Goal: Task Accomplishment & Management: Use online tool/utility

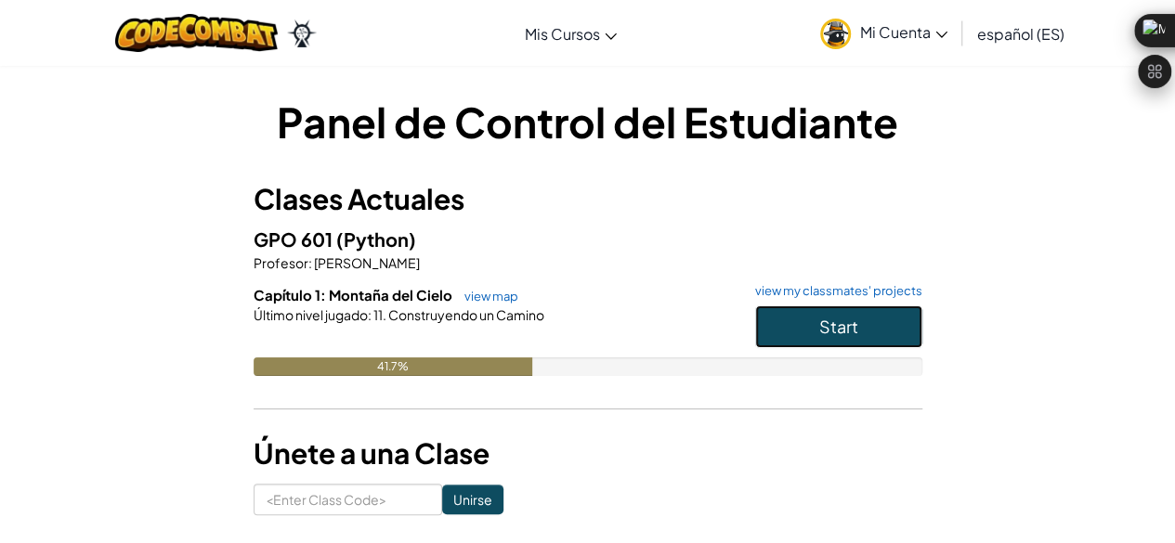
drag, startPoint x: 0, startPoint y: 0, endPoint x: 766, endPoint y: 329, distance: 833.6
click at [766, 329] on button "Start" at bounding box center [838, 326] width 167 height 43
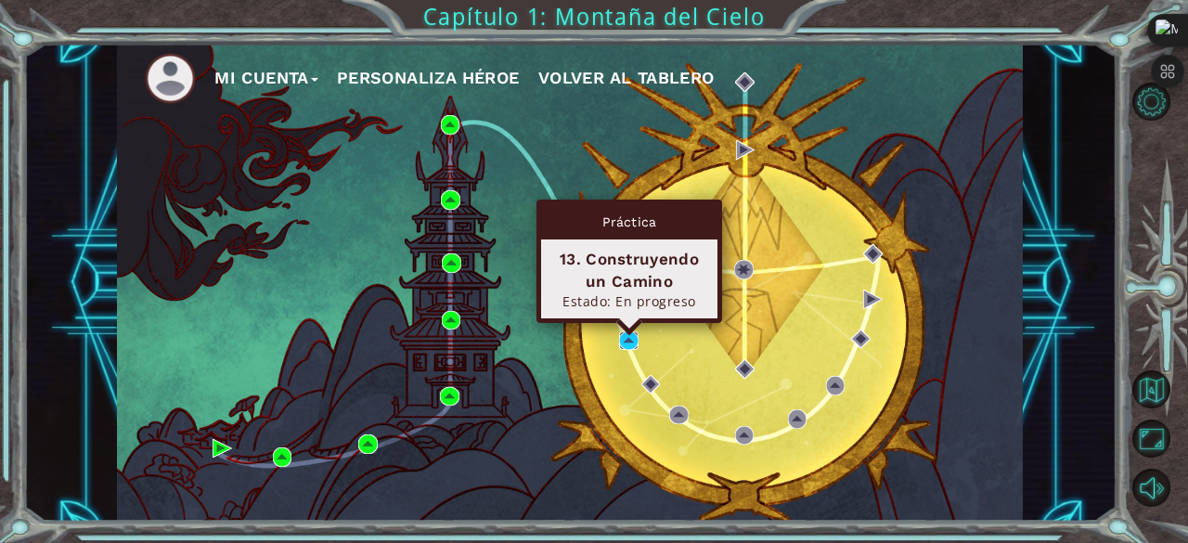
click at [628, 342] on img at bounding box center [628, 340] width 19 height 19
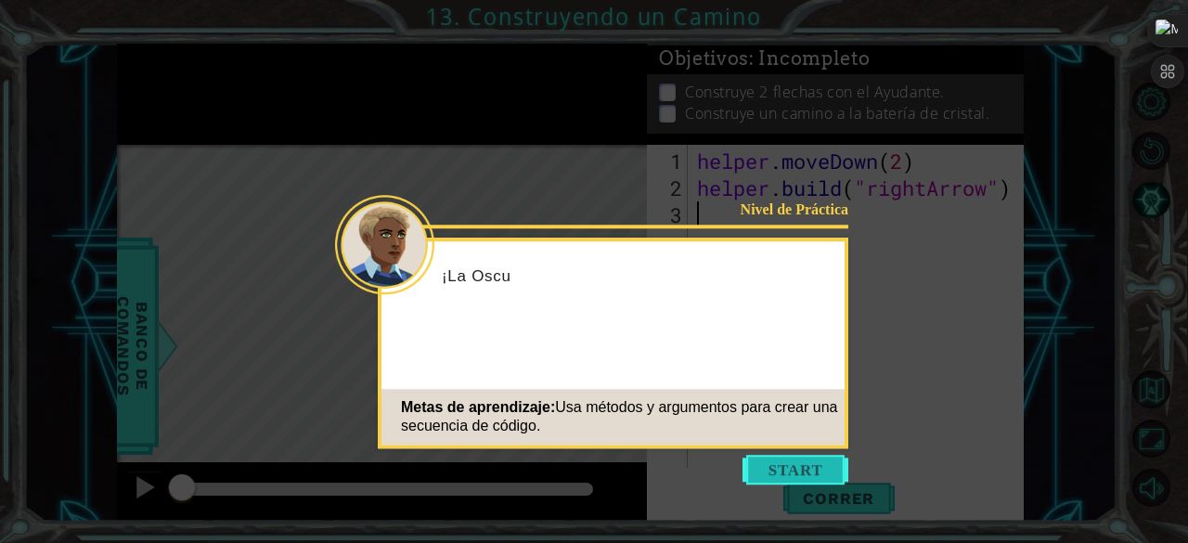
click at [823, 463] on button "Start" at bounding box center [796, 470] width 106 height 30
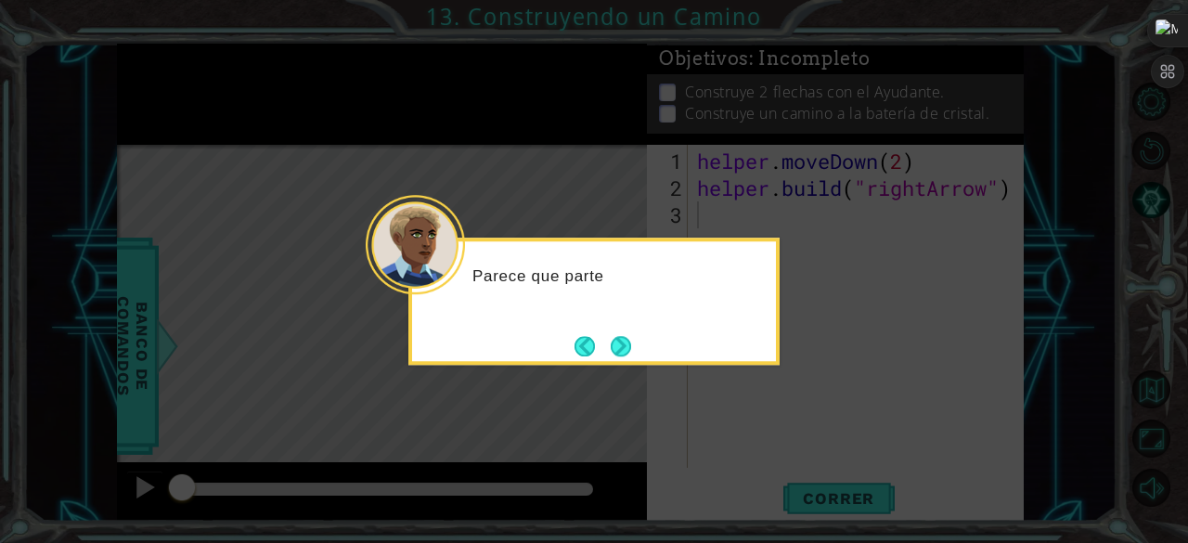
click at [665, 346] on div "Parece que parte" at bounding box center [594, 301] width 371 height 127
click at [615, 336] on button "Next" at bounding box center [621, 346] width 20 height 20
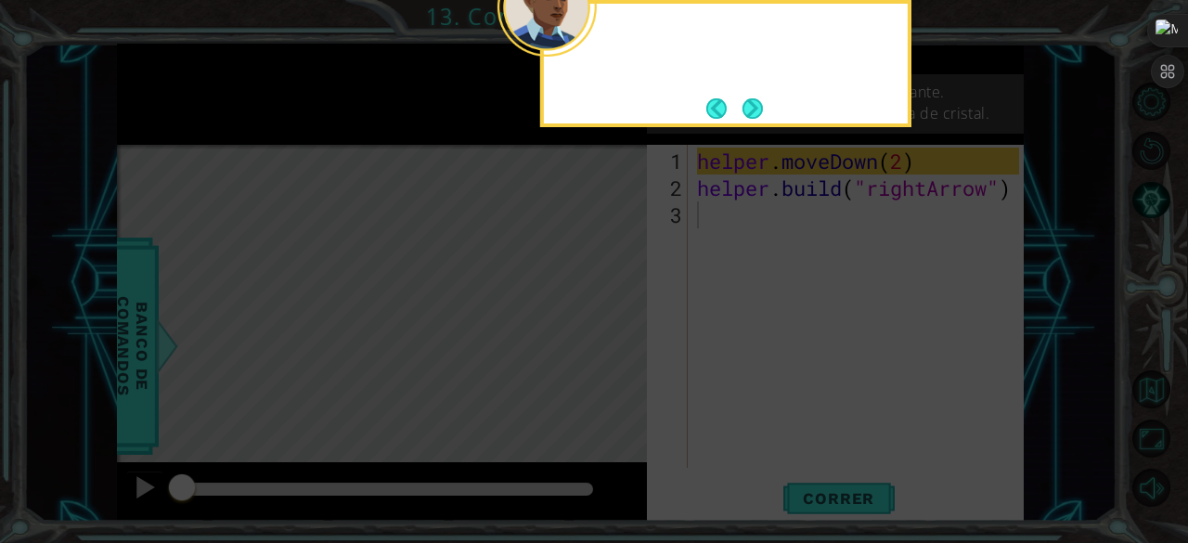
click at [615, 330] on icon at bounding box center [594, 81] width 1188 height 924
click at [749, 98] on button "Next" at bounding box center [753, 108] width 20 height 20
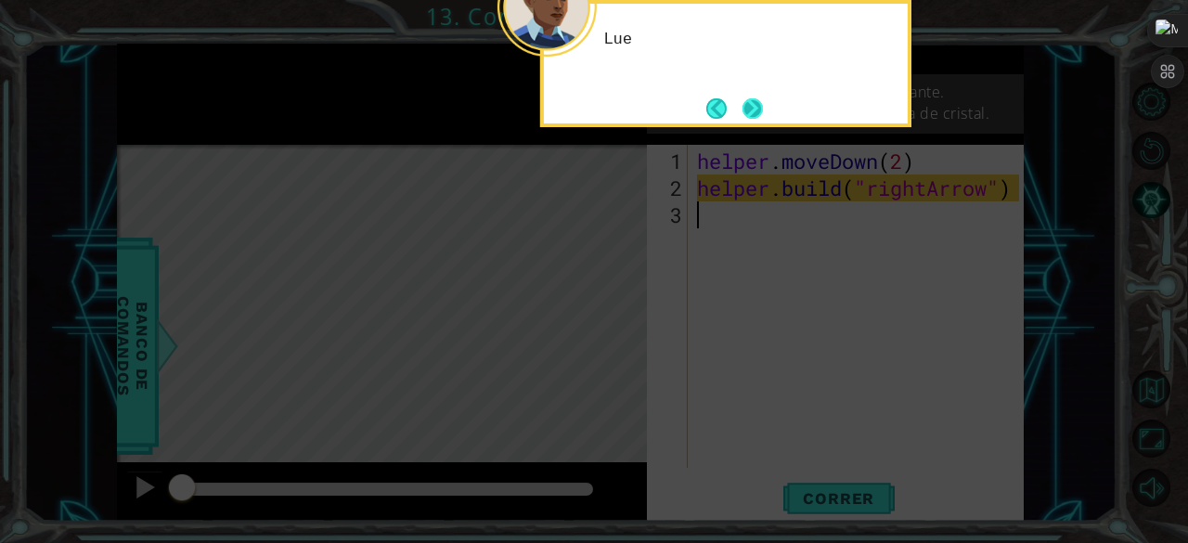
click at [743, 109] on button "Next" at bounding box center [753, 108] width 20 height 20
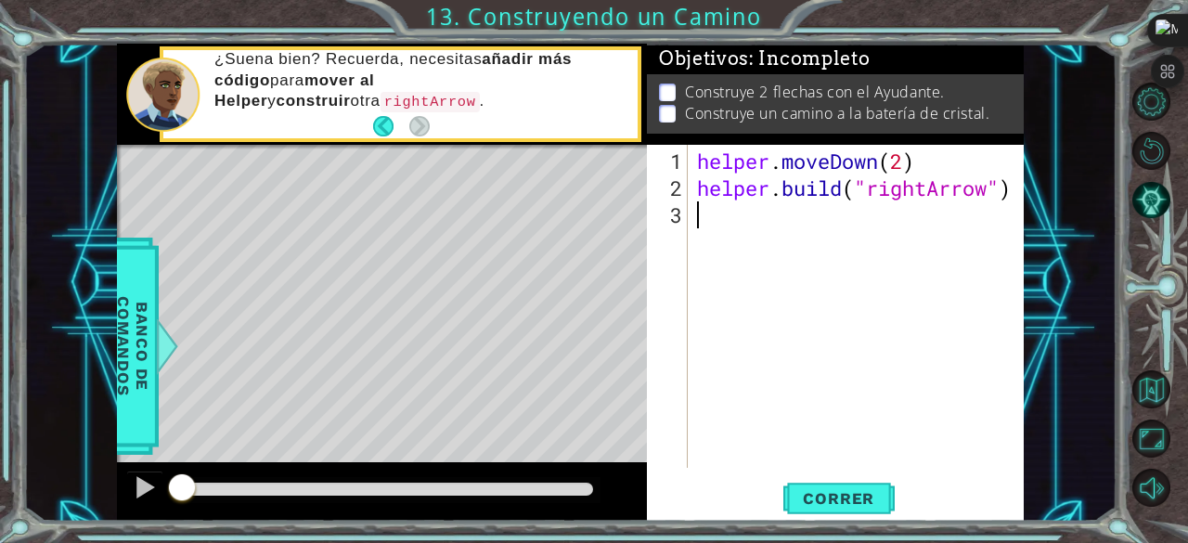
click at [912, 168] on div "helper . moveDown ( 2 ) helper . build ( "rightArrow" )" at bounding box center [862, 336] width 336 height 377
click at [910, 167] on div "helper . moveDown ( 2 ) helper . build ( "rightArrow" )" at bounding box center [862, 336] width 336 height 377
click at [802, 484] on button "Correr" at bounding box center [839, 499] width 111 height 38
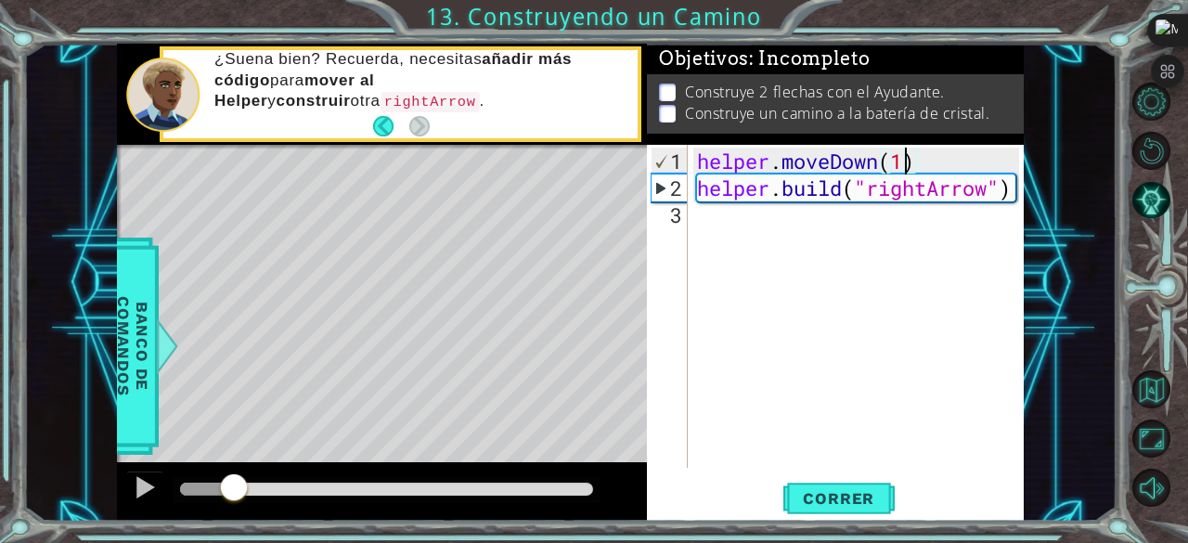
drag, startPoint x: 364, startPoint y: 484, endPoint x: 173, endPoint y: 435, distance: 197.3
click at [173, 435] on div "methods helper moveUp() moveDown() moveLeft() moveRight() build(item) tools for…" at bounding box center [570, 283] width 906 height 478
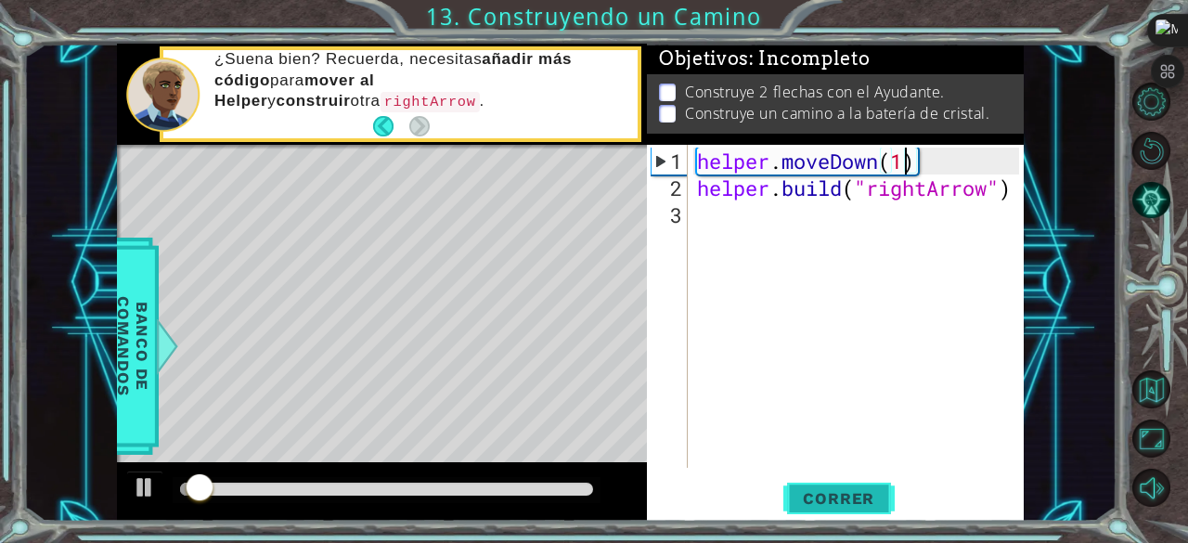
click at [869, 487] on button "Correr" at bounding box center [839, 499] width 111 height 38
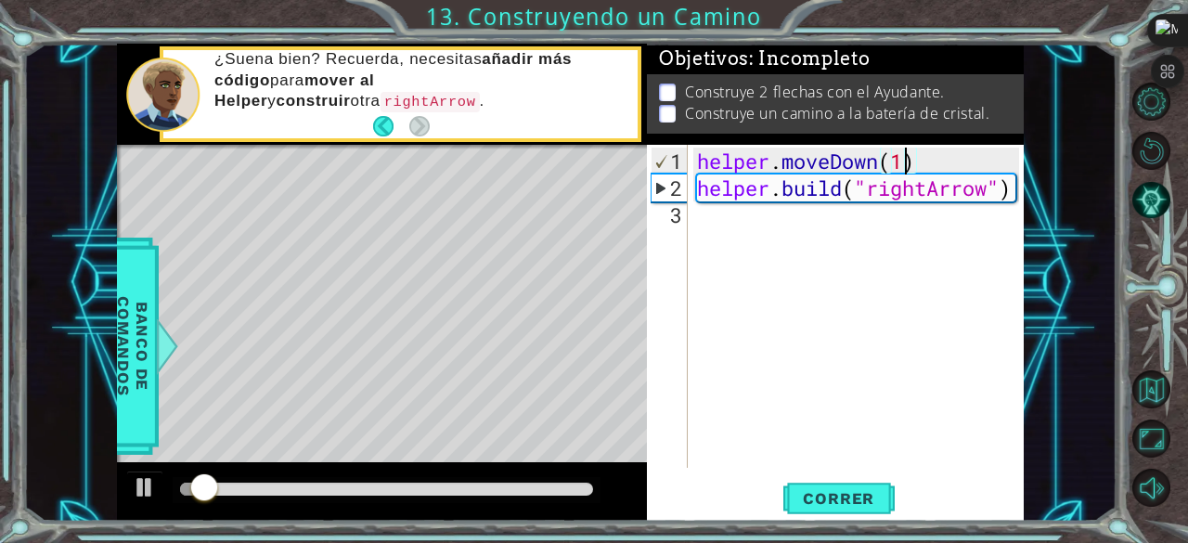
click at [875, 476] on div "helper.moveDown(1) 1 2 3 helper . moveDown ( 1 ) helper . build ( "rightArrow" …" at bounding box center [835, 333] width 377 height 376
click at [855, 476] on div "helper.moveDown(1) 1 2 3 helper . moveDown ( 1 ) helper . build ( "rightArrow" …" at bounding box center [835, 333] width 377 height 376
click at [854, 495] on span "Correr" at bounding box center [839, 498] width 109 height 19
click at [816, 501] on span "Correr" at bounding box center [839, 498] width 109 height 19
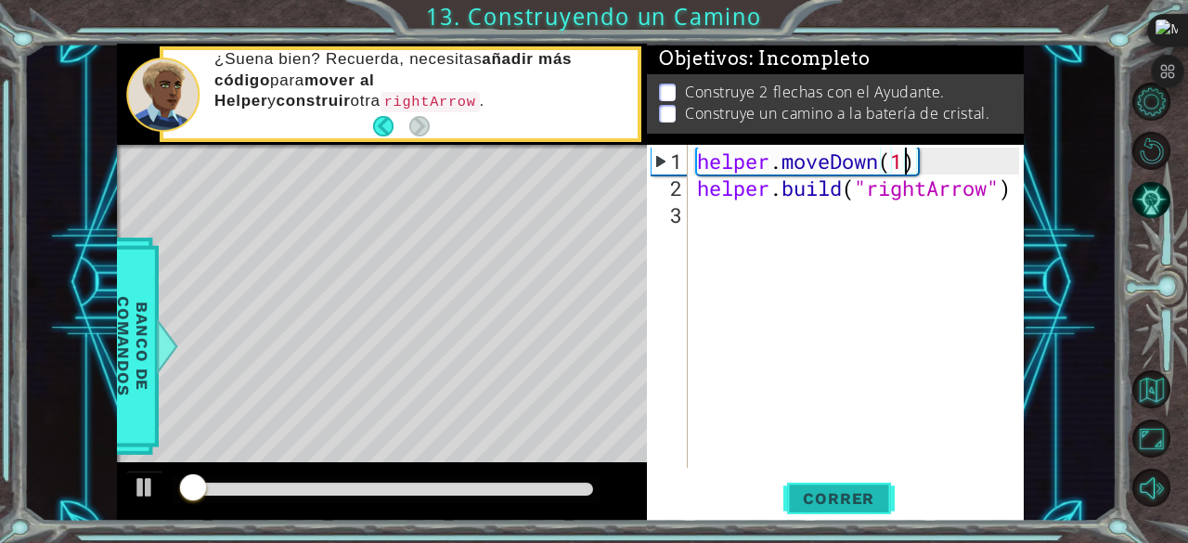
click at [815, 502] on span "Correr" at bounding box center [839, 498] width 109 height 19
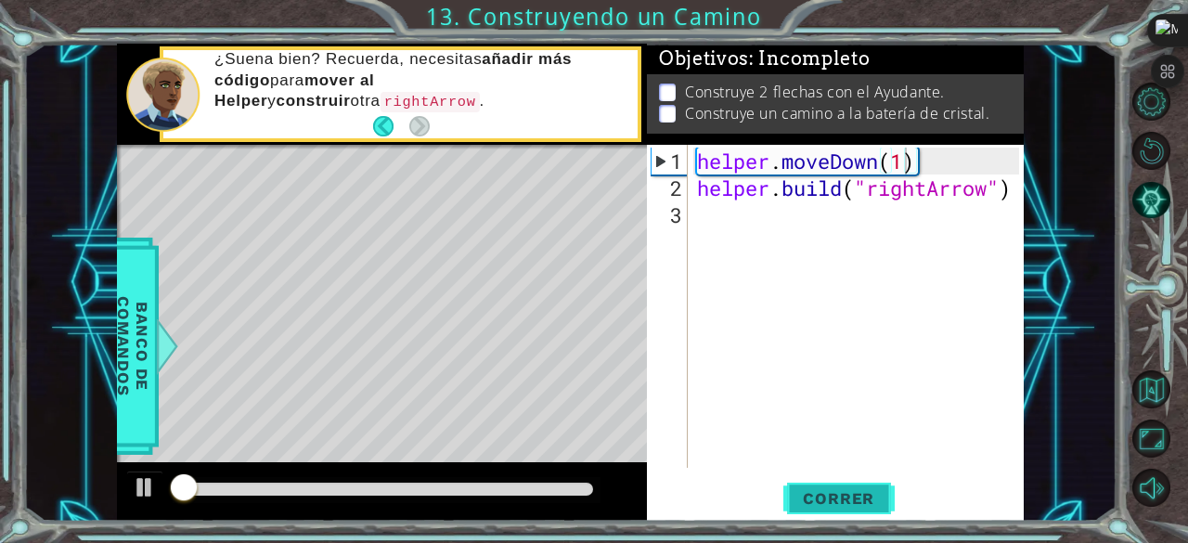
click at [815, 502] on span "Correr" at bounding box center [839, 498] width 109 height 19
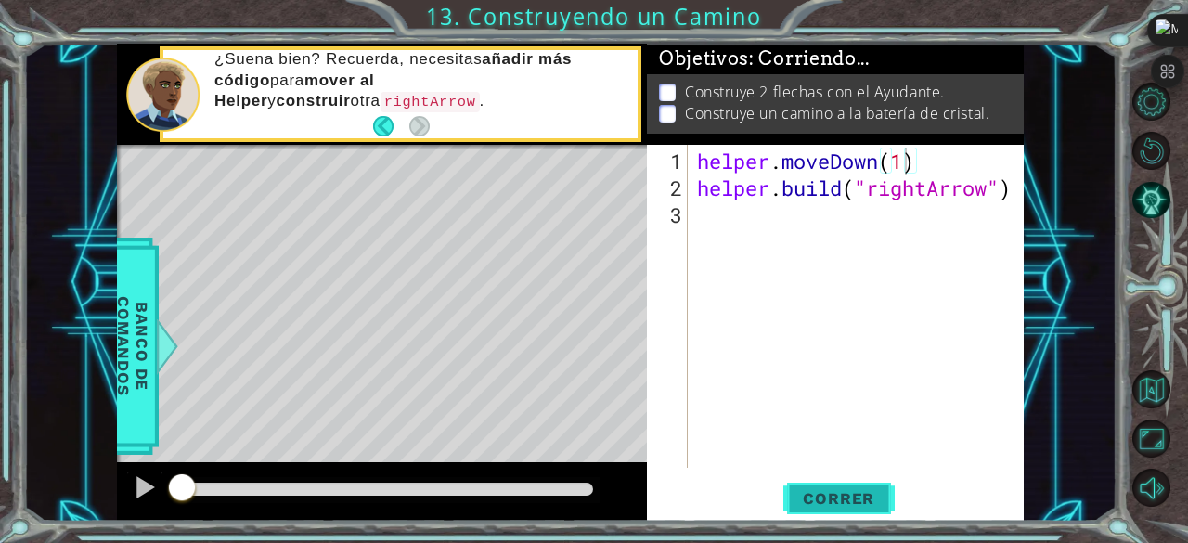
click at [815, 502] on span "Correr" at bounding box center [839, 498] width 109 height 19
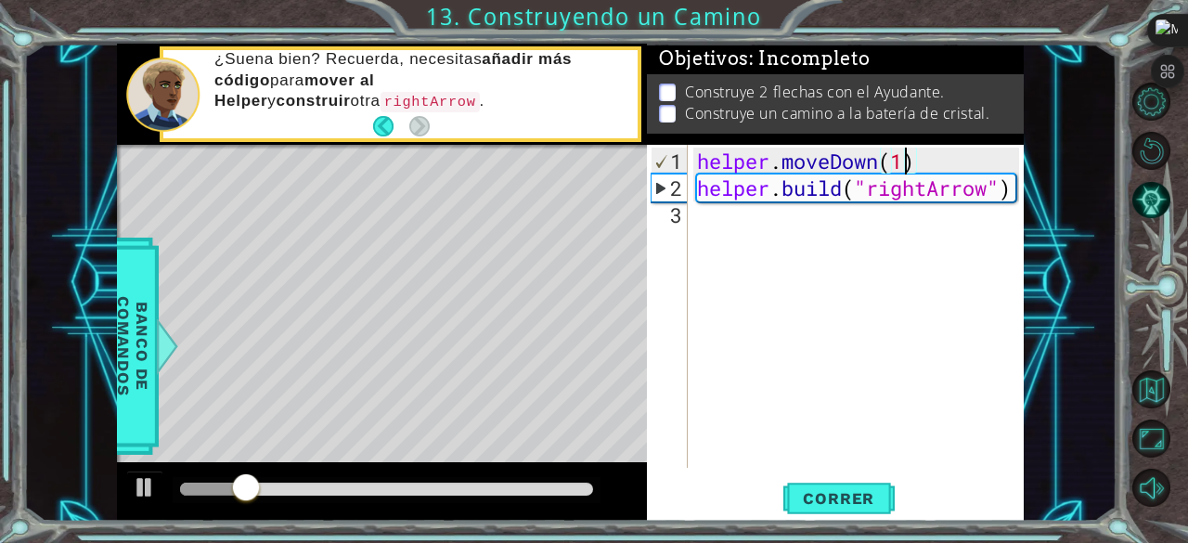
click at [873, 162] on div "helper . moveDown ( 1 ) helper . build ( "rightArrow" )" at bounding box center [862, 336] width 336 height 377
click at [832, 162] on div "helper . moveDown ( 1 ) helper . build ( "rightArrow" )" at bounding box center [862, 336] width 336 height 377
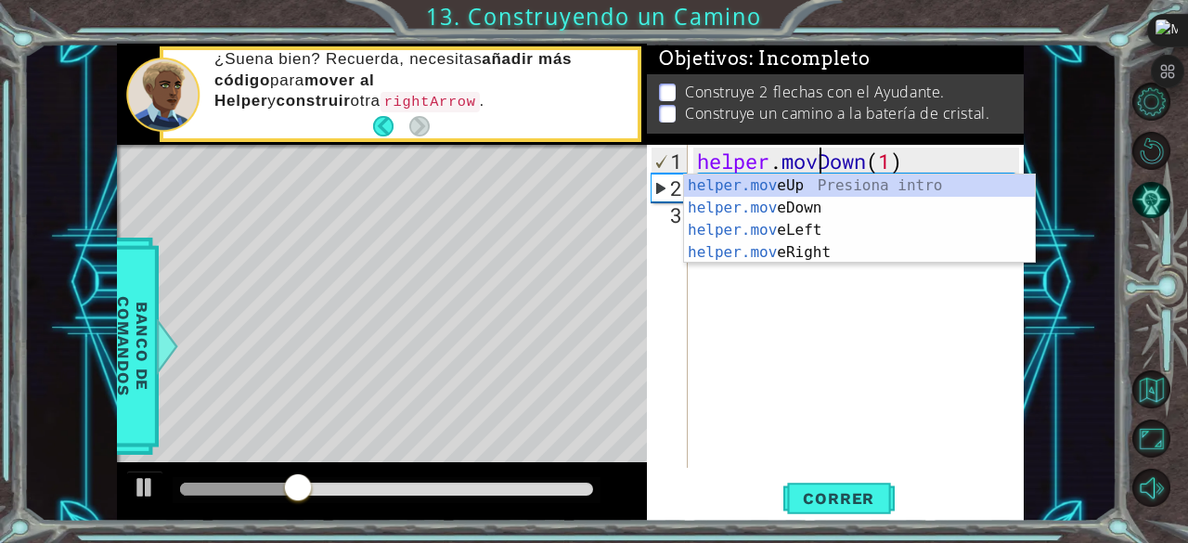
scroll to position [0, 8]
click at [865, 164] on div "helper . movDown ( 1 ) helper . build ( "rightArrow" )" at bounding box center [862, 336] width 336 height 377
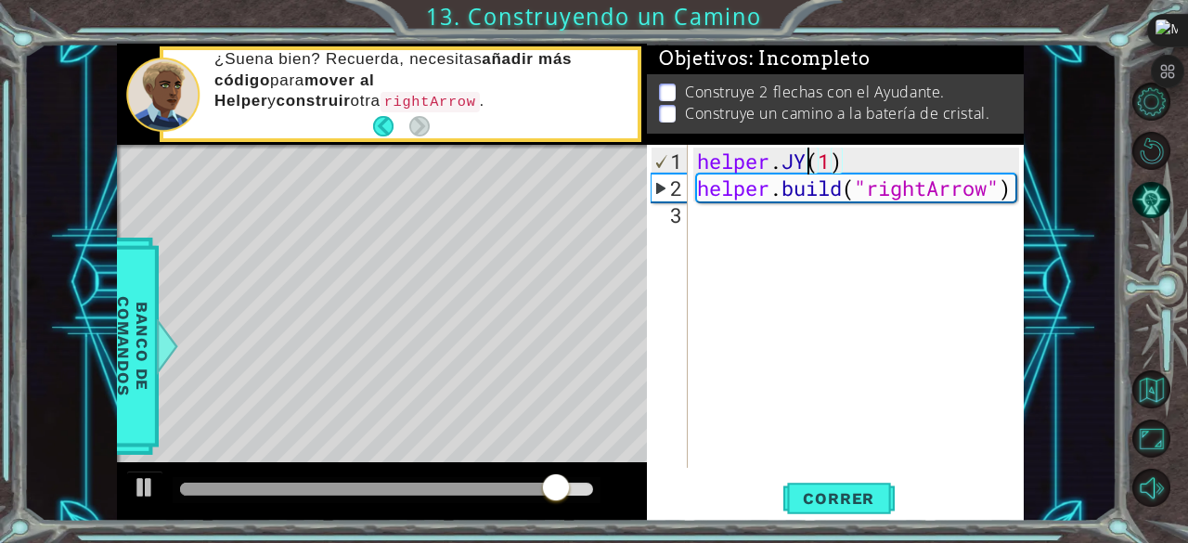
scroll to position [0, 5]
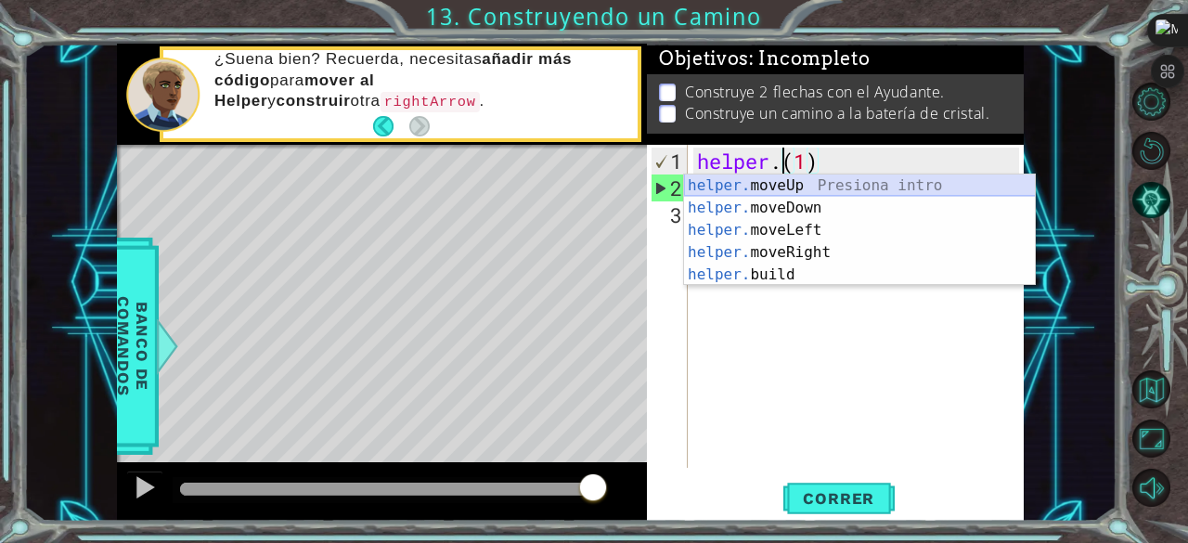
click at [787, 180] on div "helper. moveUp Presiona intro helper. moveDown Presiona intro helper. moveLeft …" at bounding box center [860, 253] width 352 height 156
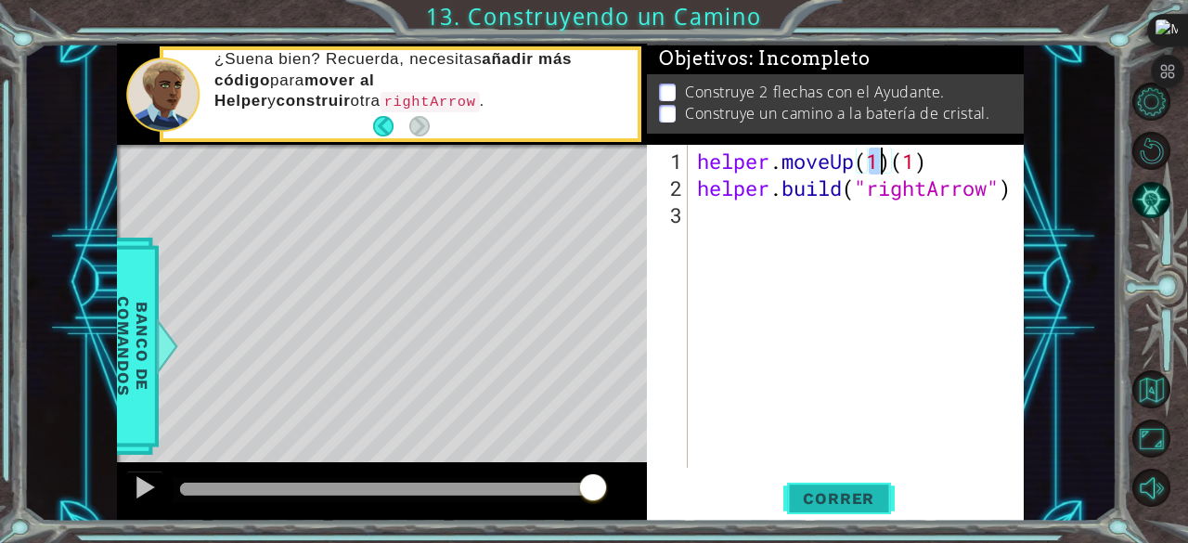
click at [824, 500] on span "Correr" at bounding box center [839, 498] width 109 height 19
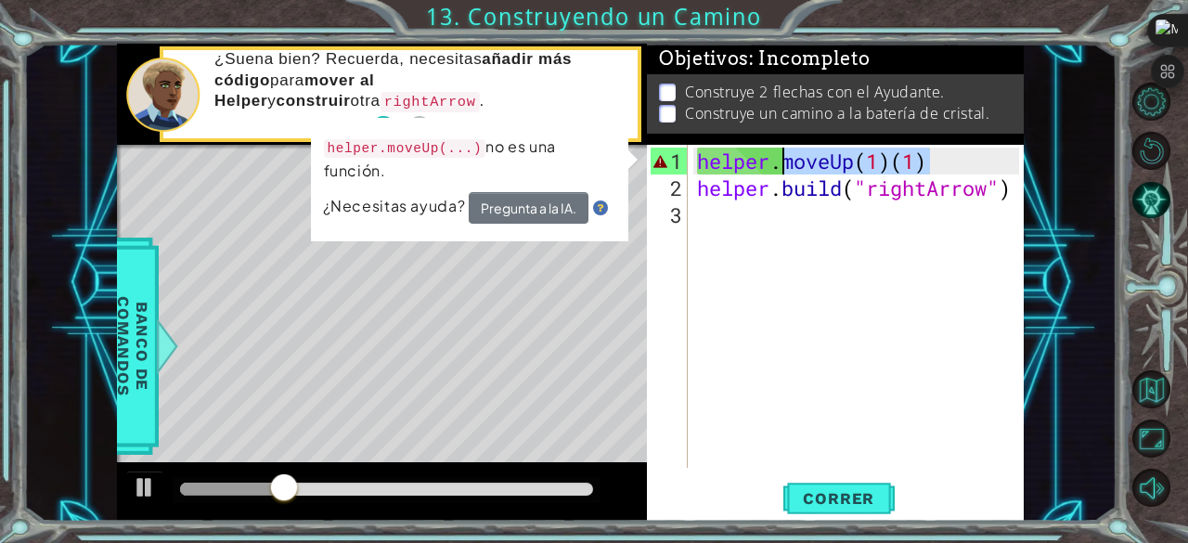
drag, startPoint x: 936, startPoint y: 158, endPoint x: 787, endPoint y: 159, distance: 148.6
click at [787, 159] on div "helper . moveUp ( 1 ) ( 1 ) helper . build ( "rightArrow" )" at bounding box center [862, 336] width 336 height 377
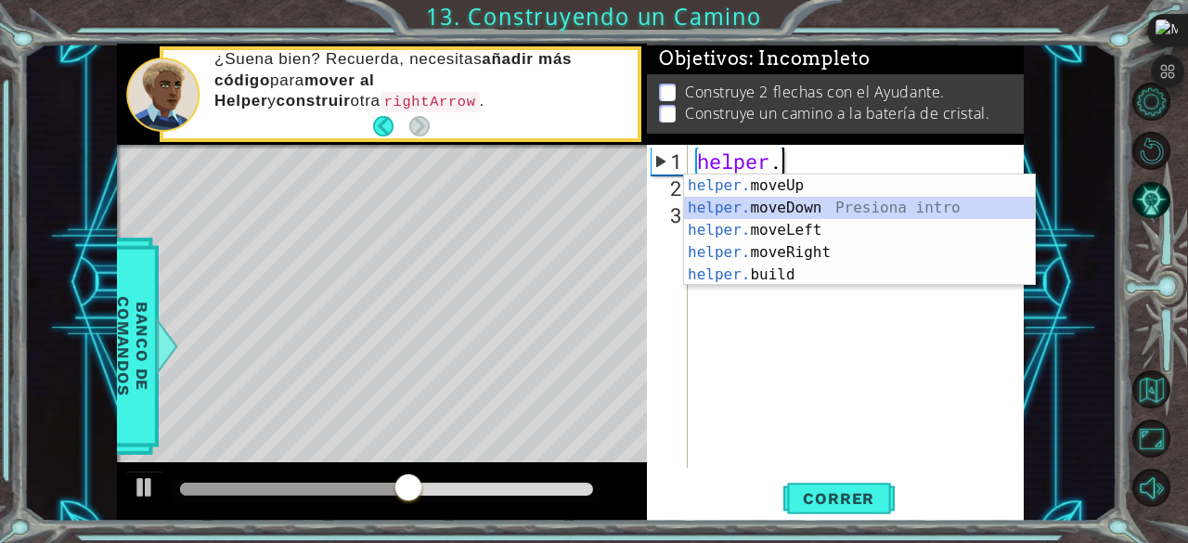
click at [820, 201] on div "helper. moveUp Presiona intro helper. moveDown Presiona intro helper. moveLeft …" at bounding box center [860, 253] width 352 height 156
type textarea "helper.moveDown(1)"
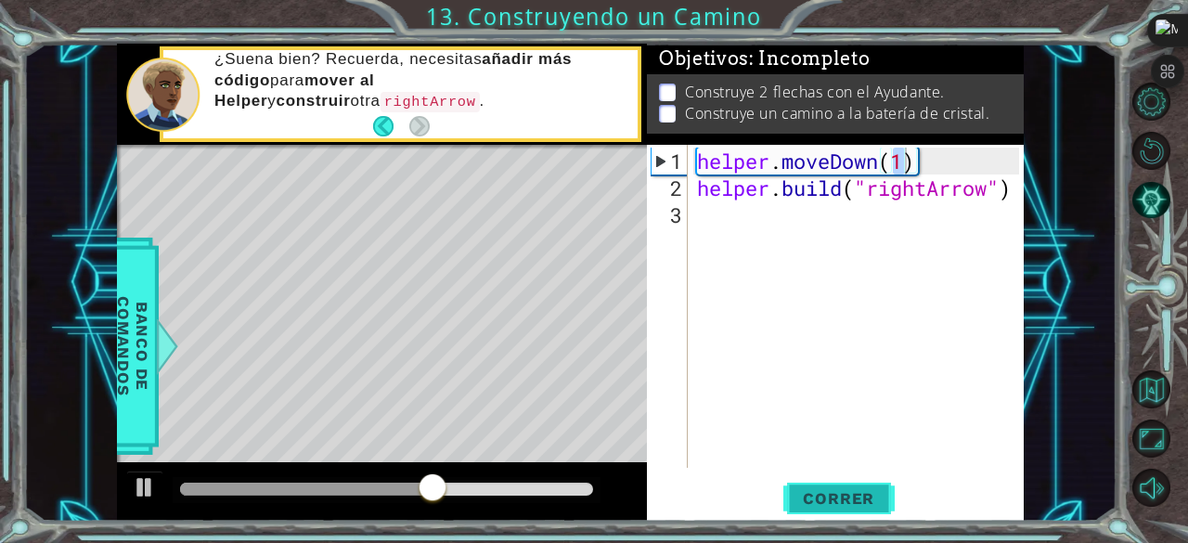
click at [867, 500] on span "Correr" at bounding box center [839, 498] width 109 height 19
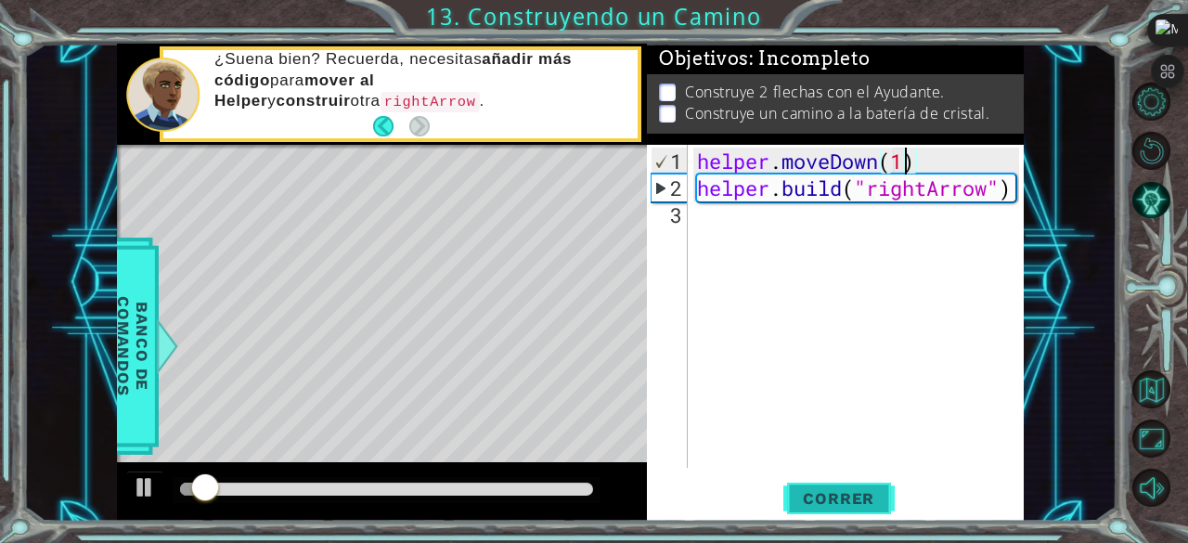
click at [831, 502] on span "Correr" at bounding box center [839, 498] width 109 height 19
click at [123, 474] on div at bounding box center [382, 491] width 530 height 59
click at [150, 495] on div at bounding box center [145, 487] width 24 height 24
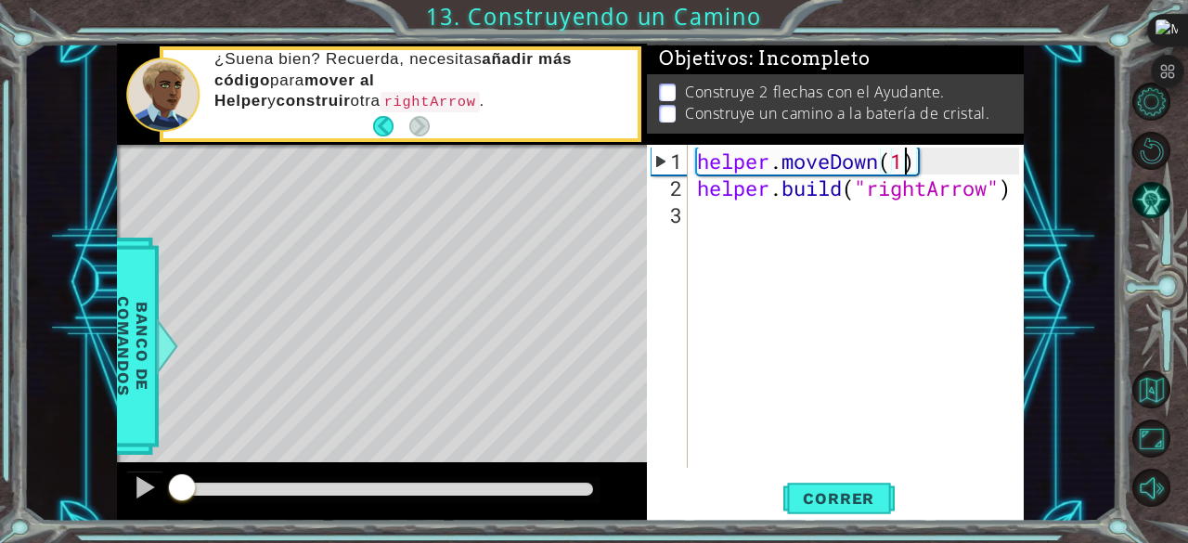
drag, startPoint x: 261, startPoint y: 494, endPoint x: 91, endPoint y: 473, distance: 171.3
click at [91, 473] on div "1 ההההההההההההההההההההההההההההההההההההההההההההההההההההההההההההההההההההההההההההה…" at bounding box center [571, 283] width 1094 height 478
click at [199, 398] on div "Level Map" at bounding box center [546, 418] width 858 height 547
drag, startPoint x: 191, startPoint y: 482, endPoint x: 143, endPoint y: 488, distance: 48.7
click at [143, 488] on div at bounding box center [382, 491] width 530 height 59
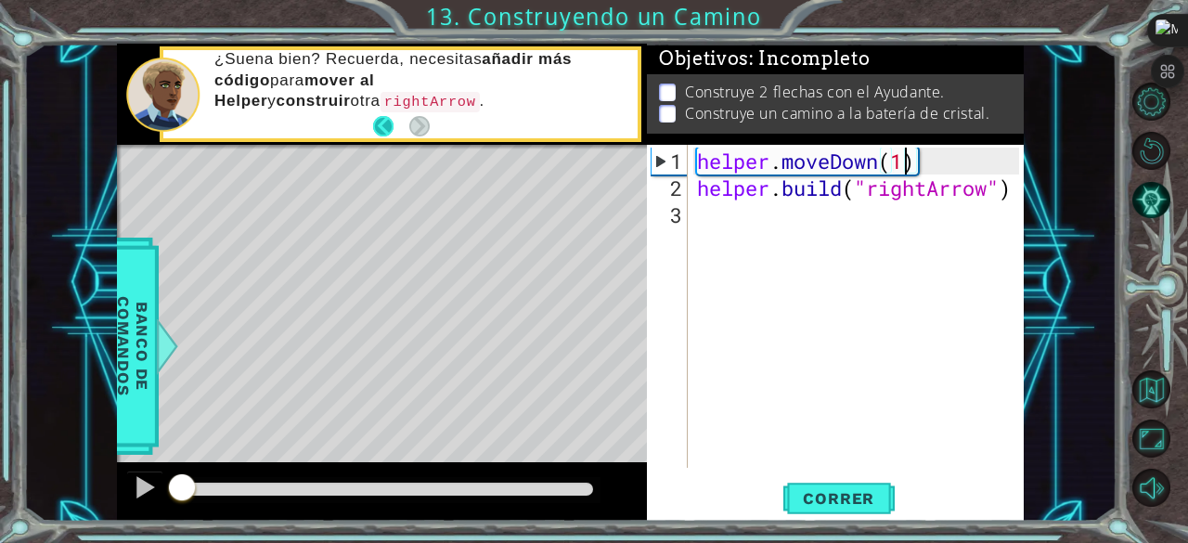
click at [381, 126] on button "Back" at bounding box center [391, 126] width 36 height 20
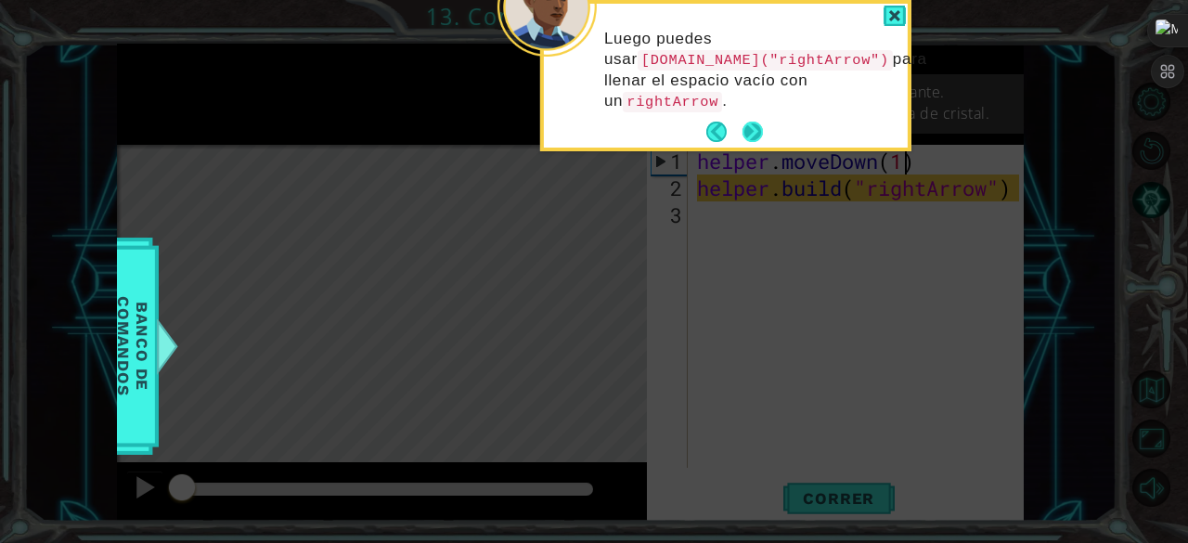
click at [743, 131] on button "Next" at bounding box center [753, 132] width 20 height 20
